Goal: Information Seeking & Learning: Check status

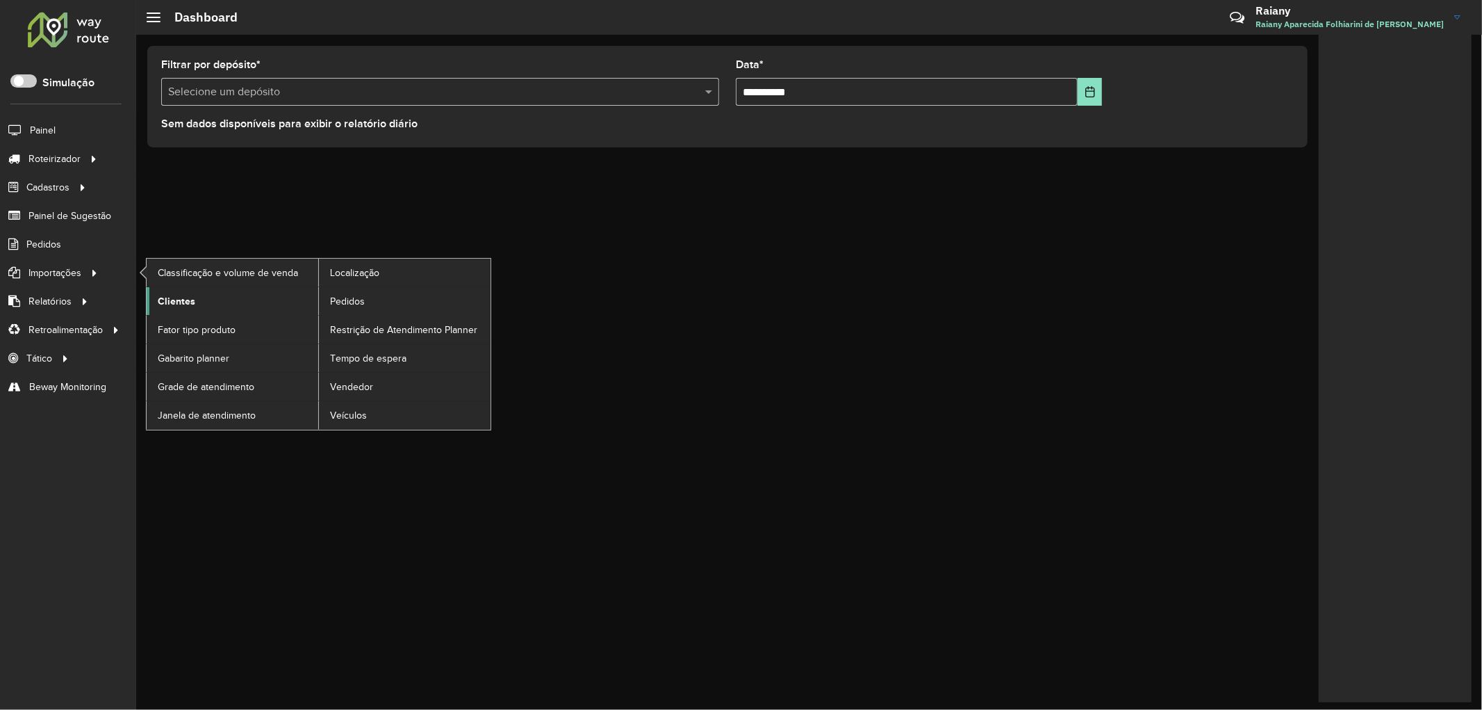
click at [179, 303] on span "Clientes" at bounding box center [177, 301] width 38 height 15
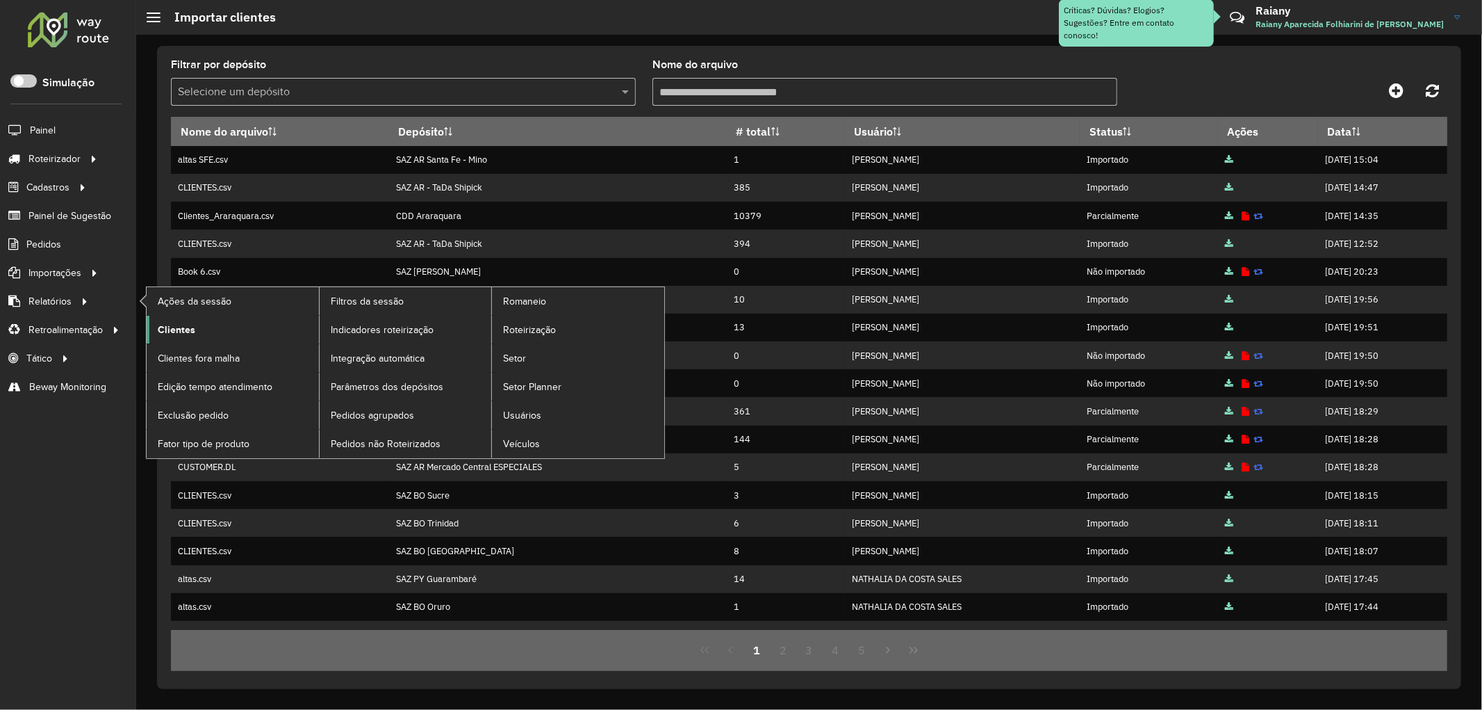
click at [181, 327] on span "Clientes" at bounding box center [177, 329] width 38 height 15
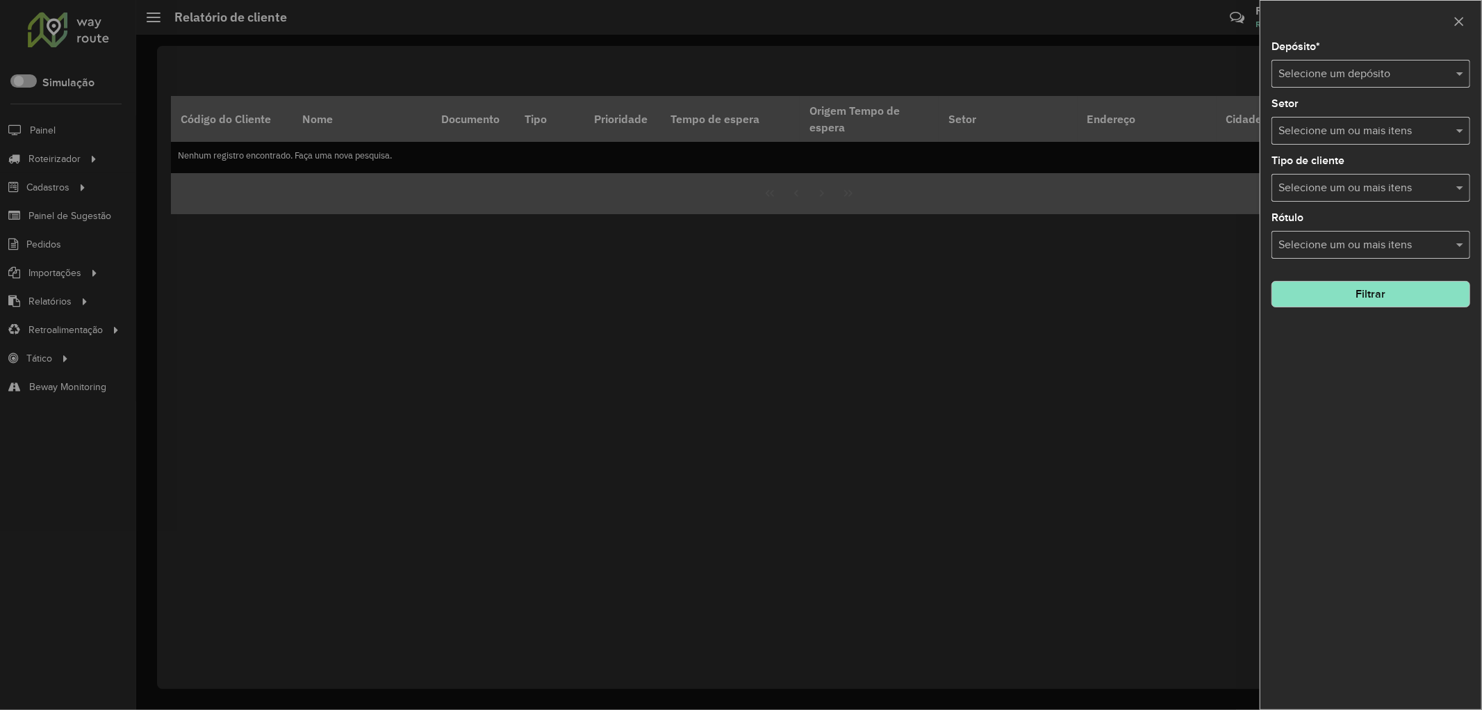
click at [1366, 72] on input "text" at bounding box center [1357, 74] width 157 height 17
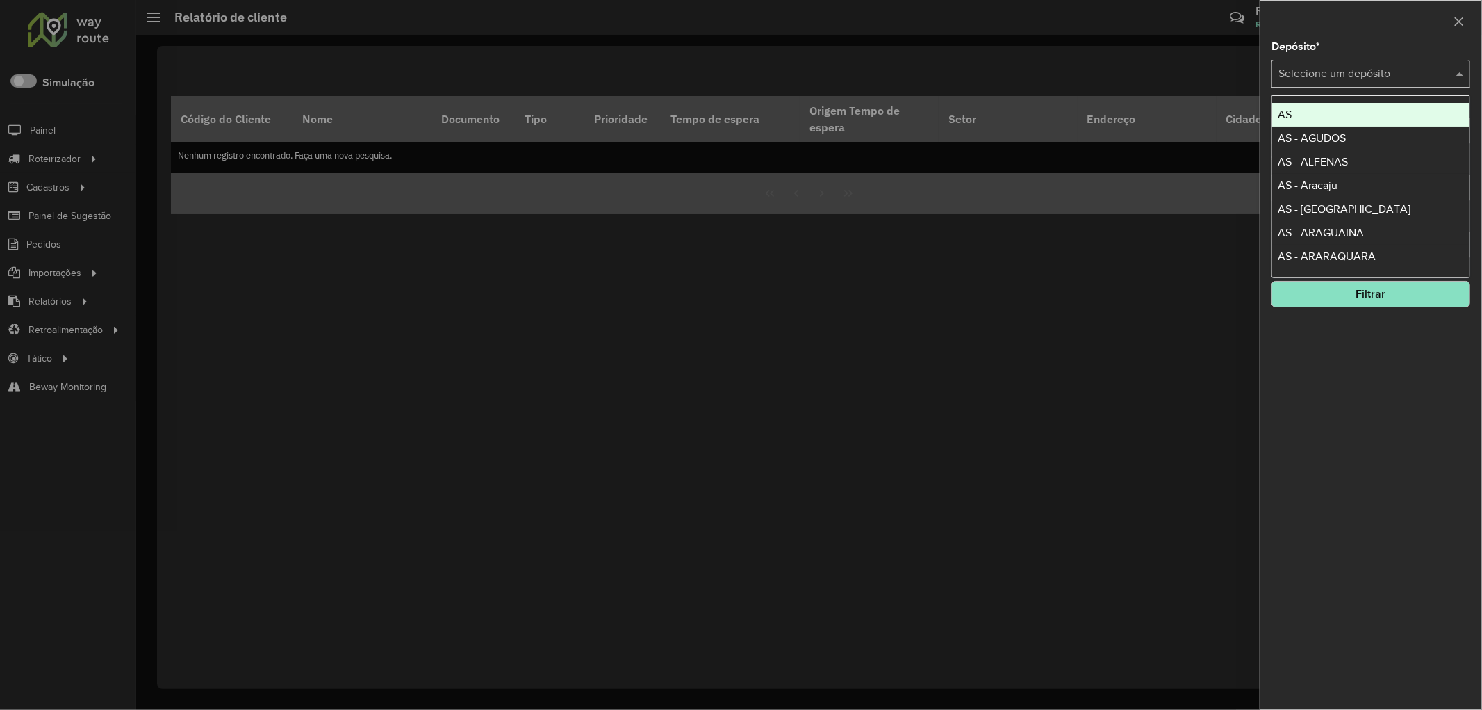
click at [52, 287] on div at bounding box center [741, 355] width 1482 height 710
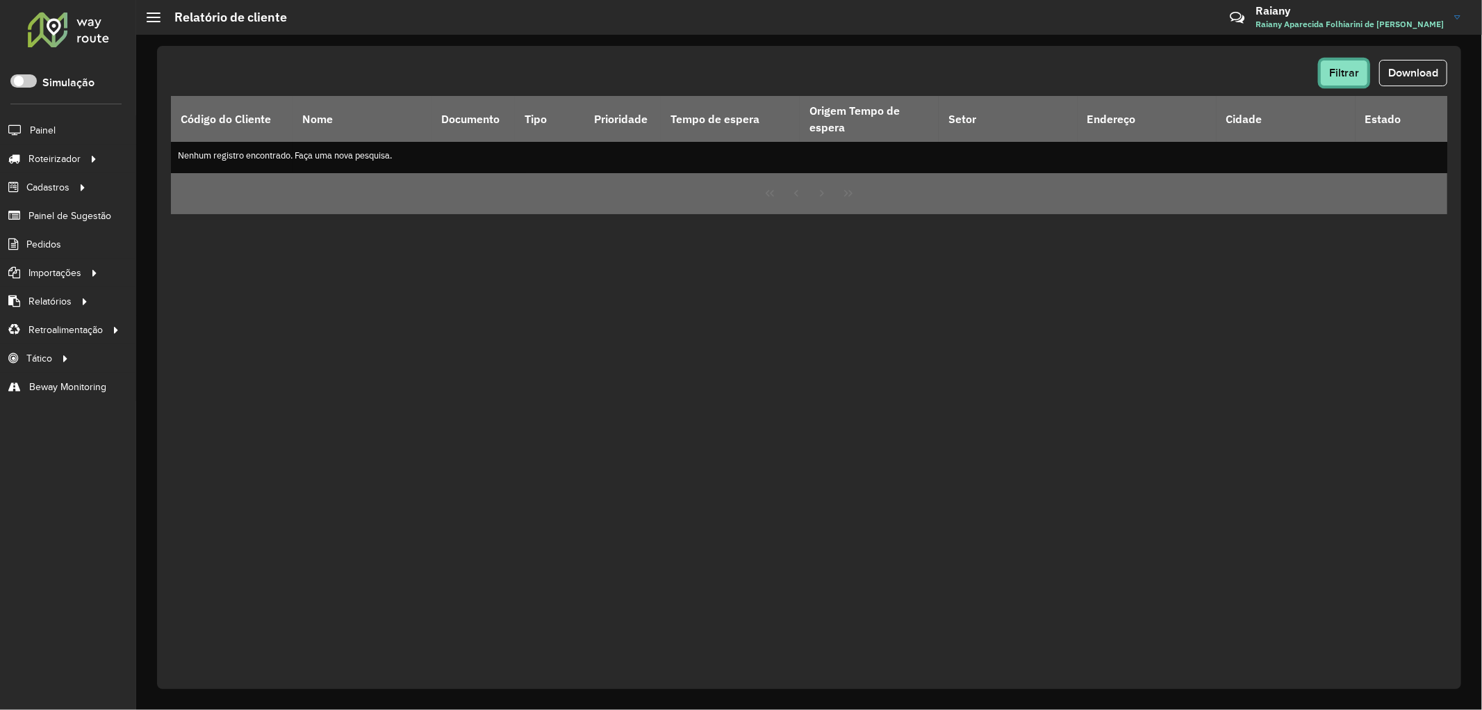
click at [1340, 64] on button "Filtrar" at bounding box center [1344, 73] width 48 height 26
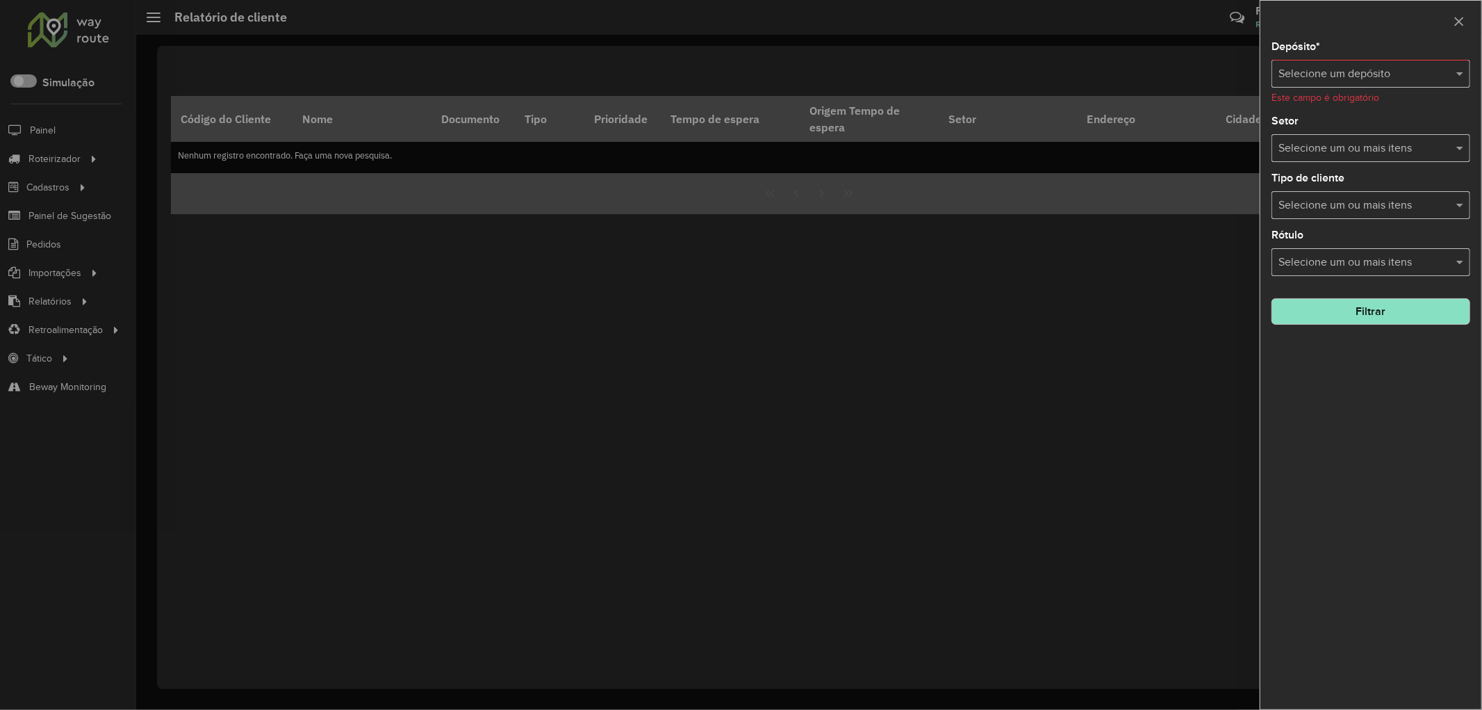
click at [1337, 80] on input "text" at bounding box center [1357, 74] width 157 height 17
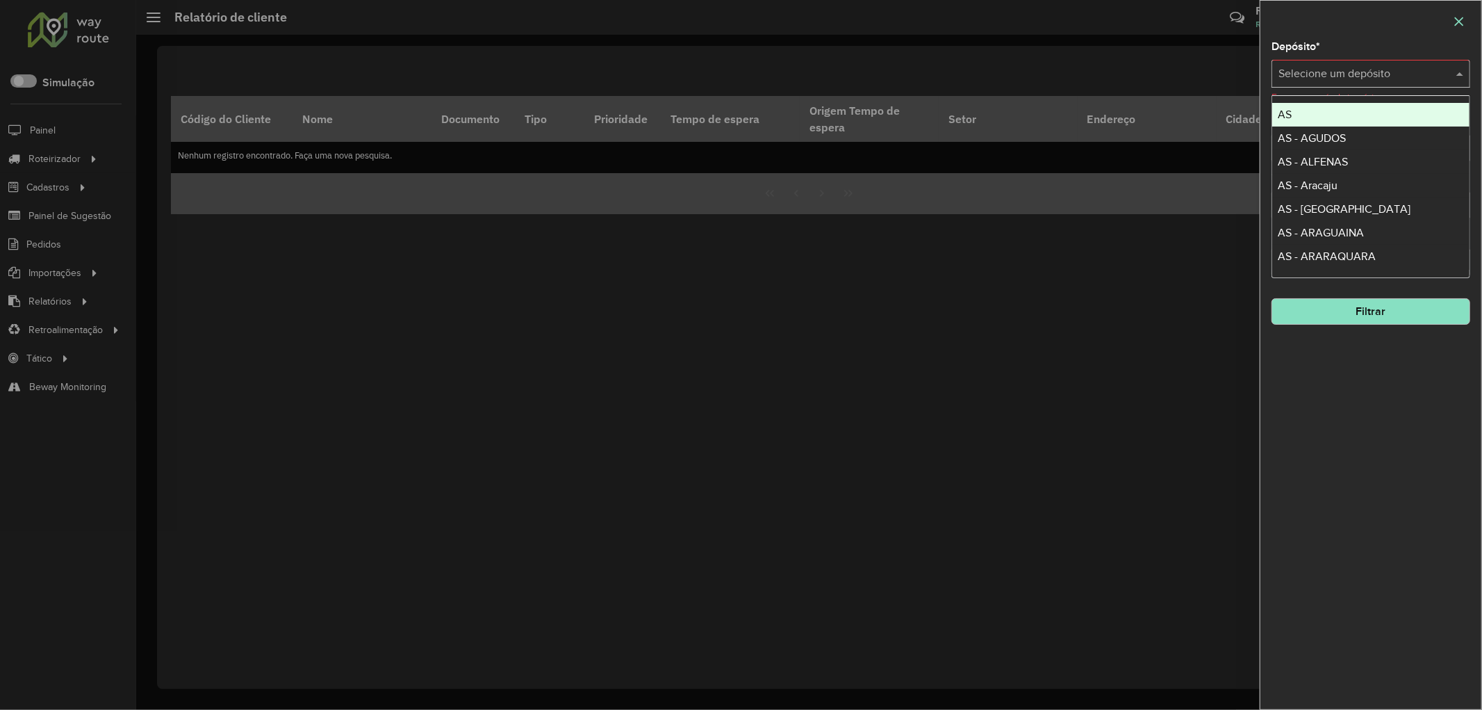
click at [1457, 18] on icon "button" at bounding box center [1459, 21] width 11 height 11
